Goal: Information Seeking & Learning: Learn about a topic

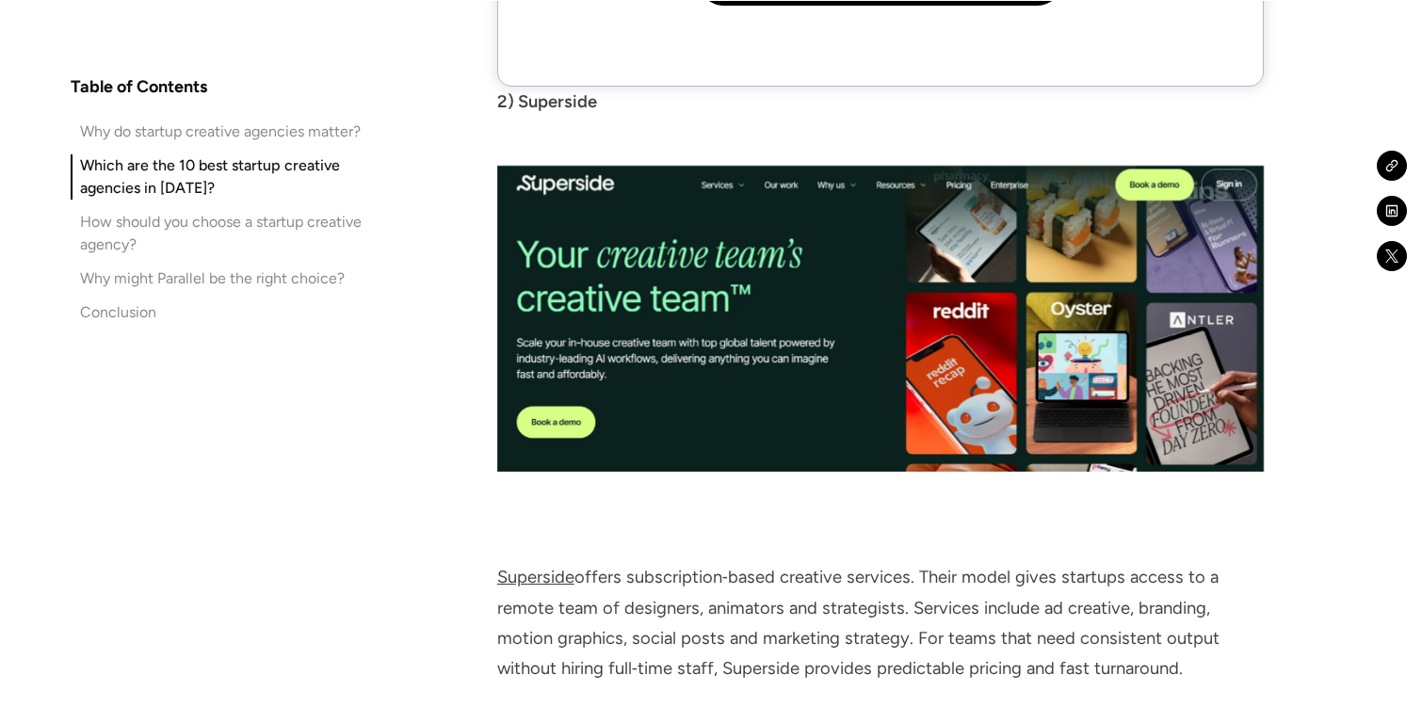
scroll to position [5866, 0]
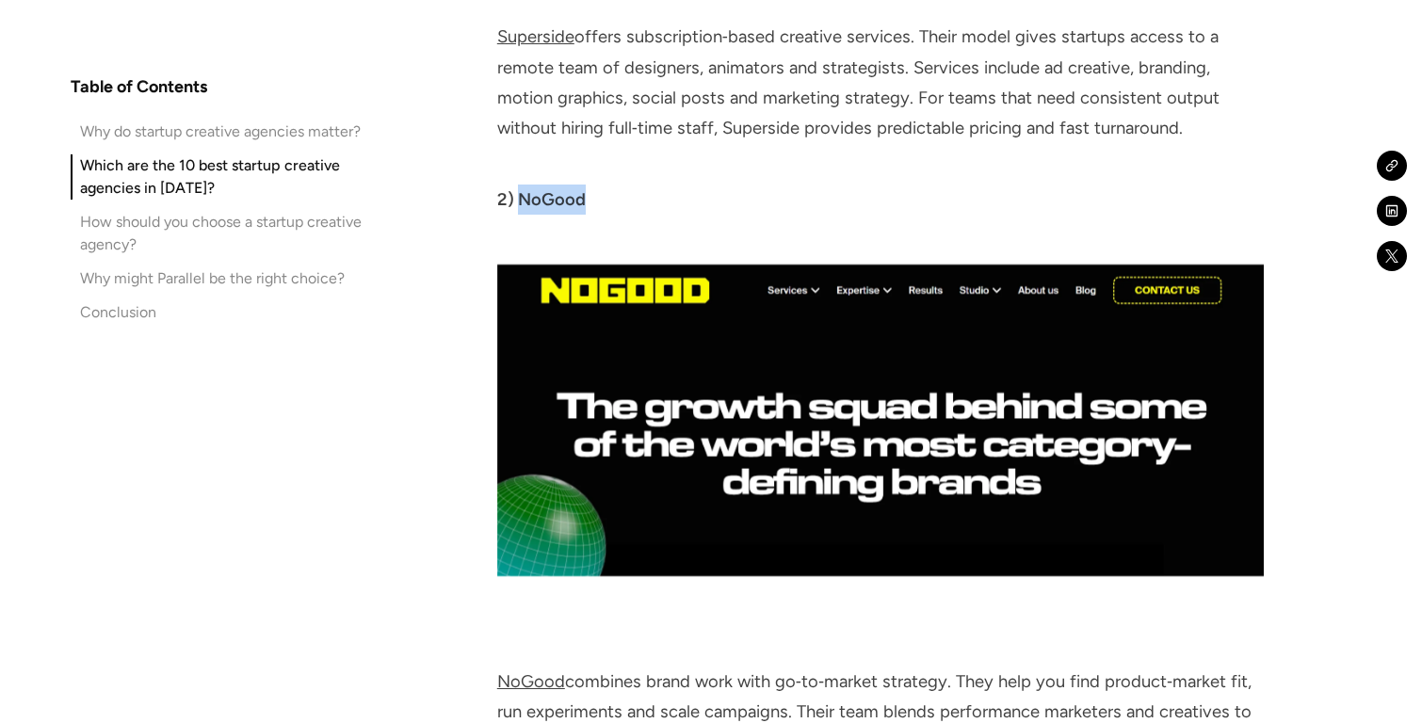
drag, startPoint x: 520, startPoint y: 46, endPoint x: 603, endPoint y: 46, distance: 82.8
click at [603, 185] on p "2) NoGood" at bounding box center [880, 200] width 766 height 30
copy strong "NoGood"
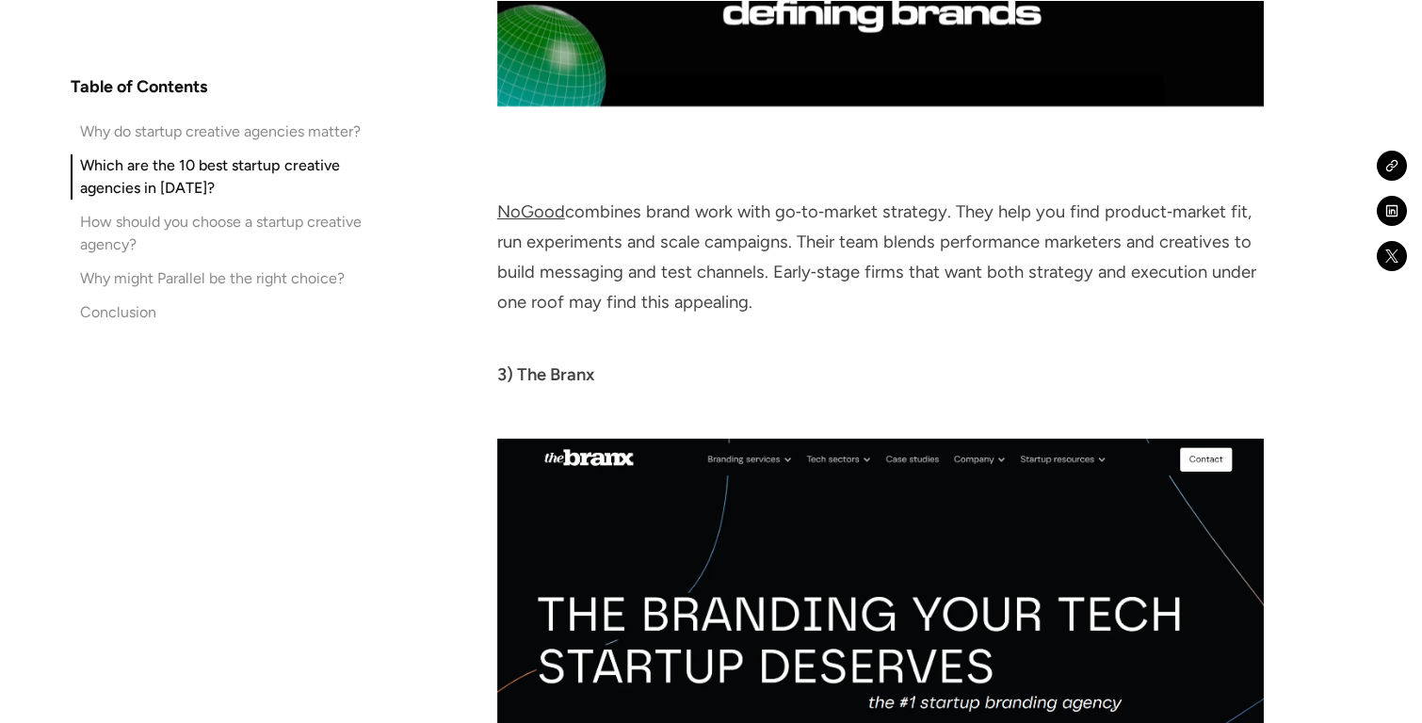
scroll to position [6579, 0]
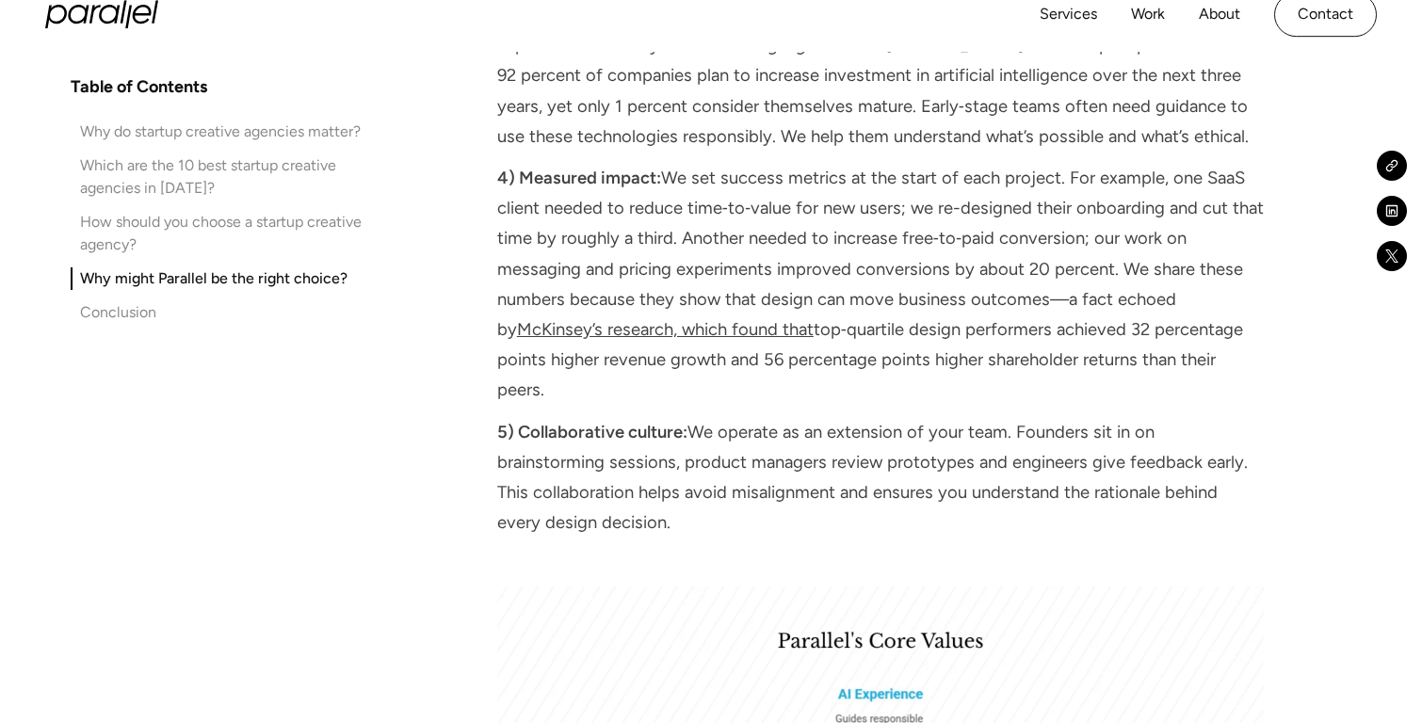
scroll to position [13514, 0]
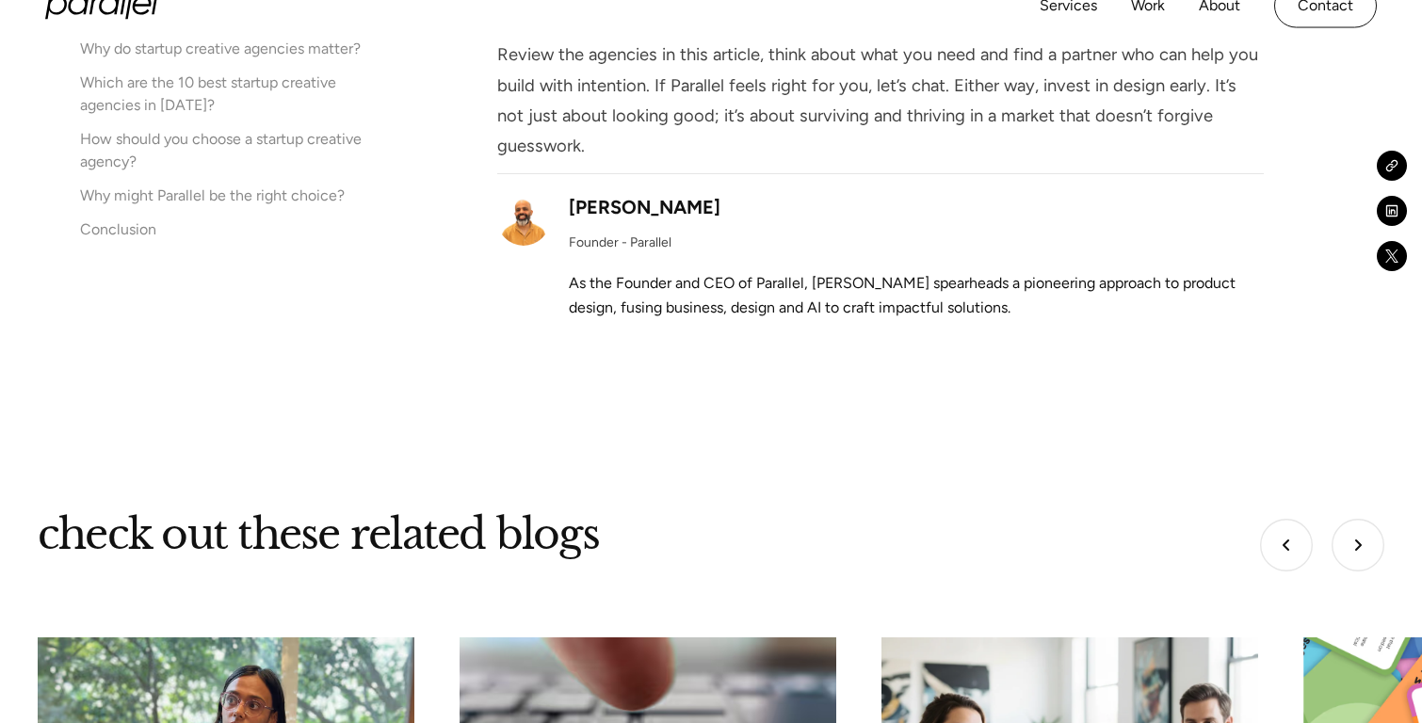
scroll to position [15620, 0]
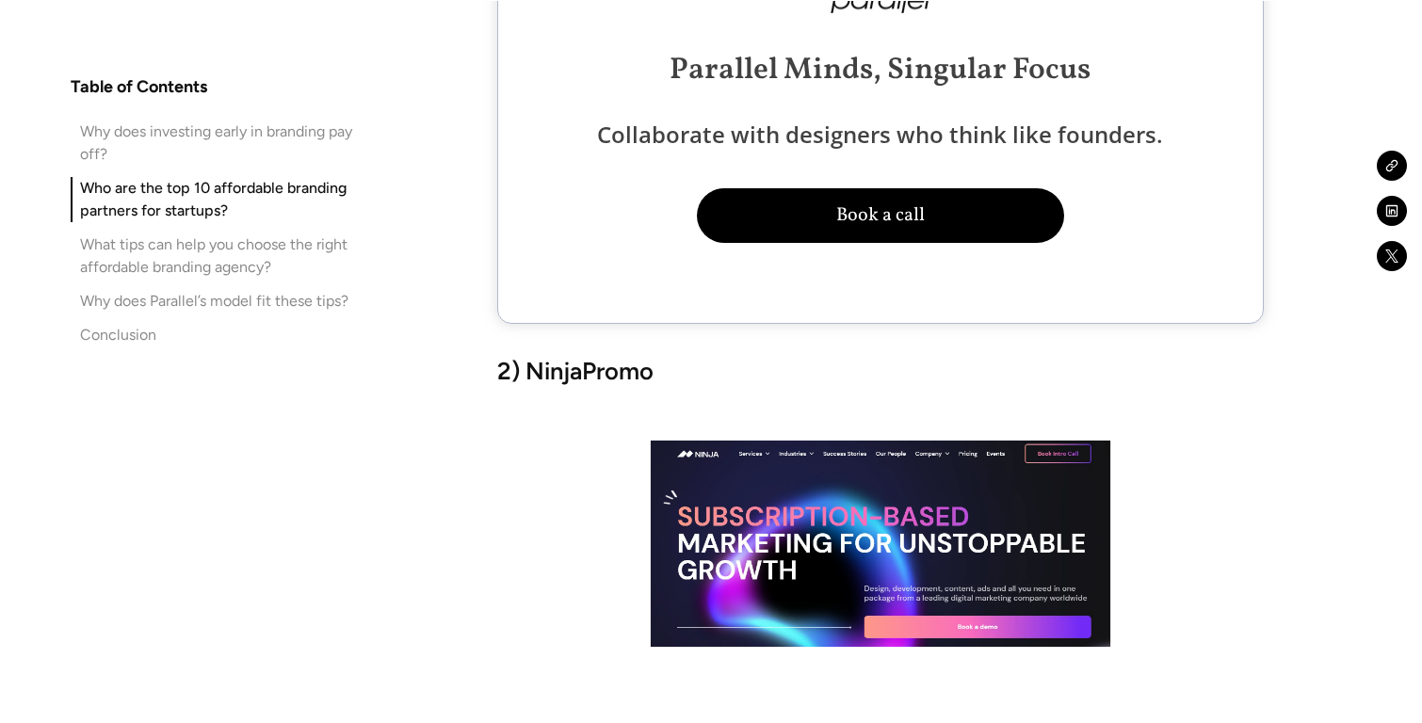
scroll to position [4976, 0]
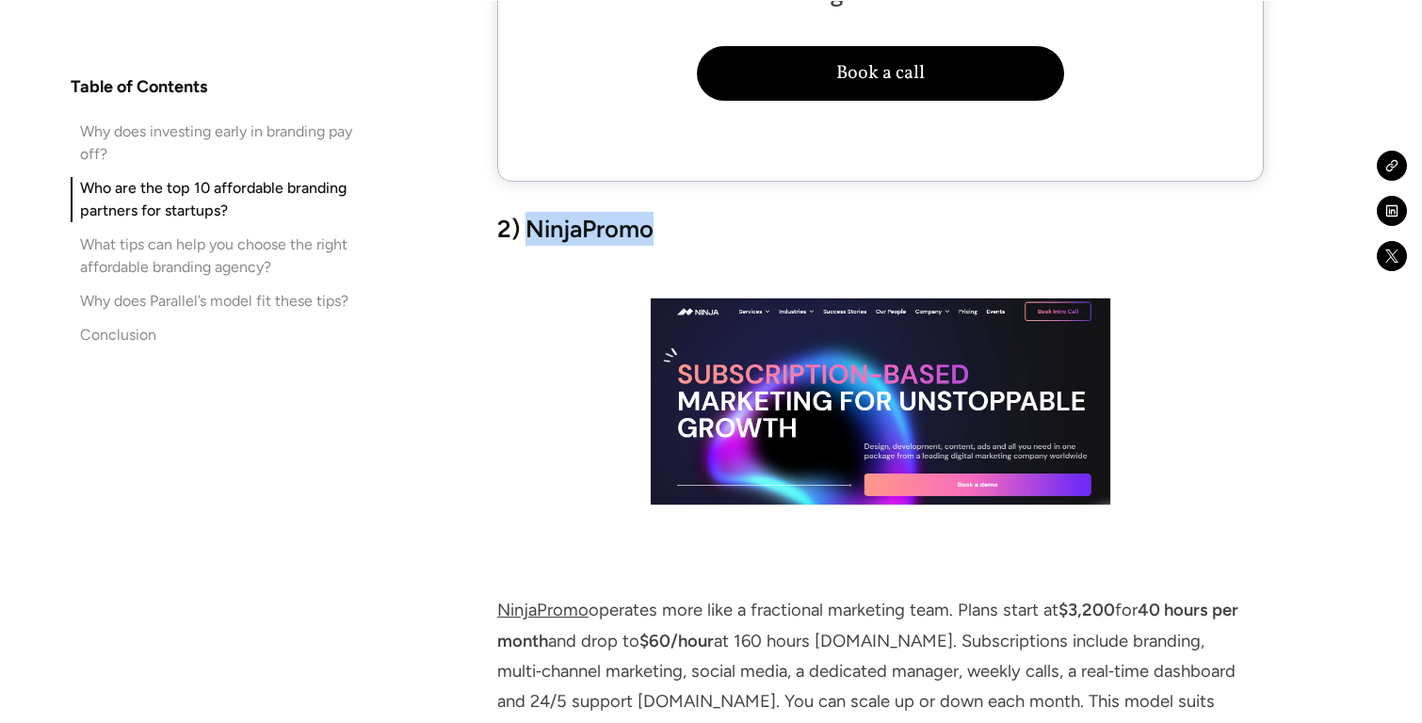
drag, startPoint x: 533, startPoint y: 171, endPoint x: 721, endPoint y: 171, distance: 188.3
click at [721, 212] on h3 "2) NinjaPromo" at bounding box center [880, 229] width 766 height 34
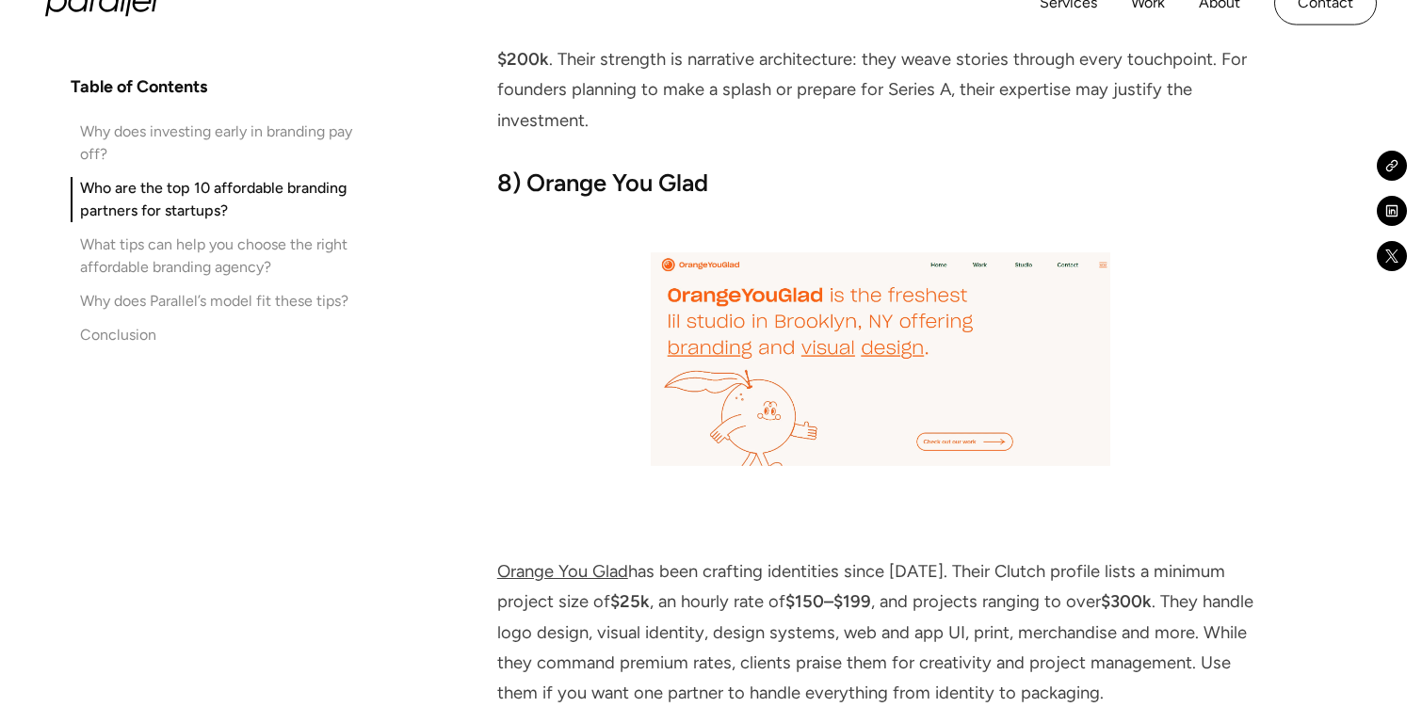
scroll to position [8381, 0]
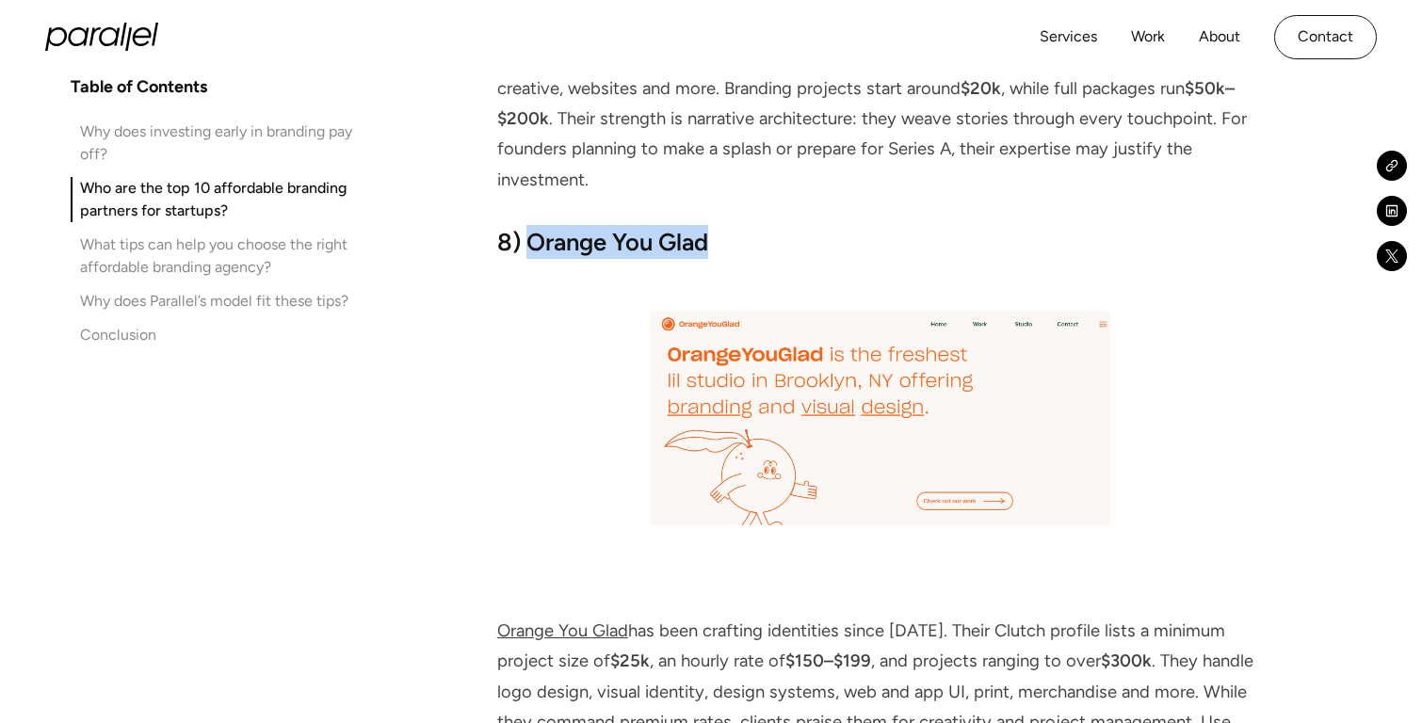
drag, startPoint x: 531, startPoint y: 121, endPoint x: 730, endPoint y: 116, distance: 198.7
click at [731, 225] on h3 "8) Orange You Glad" at bounding box center [880, 242] width 766 height 34
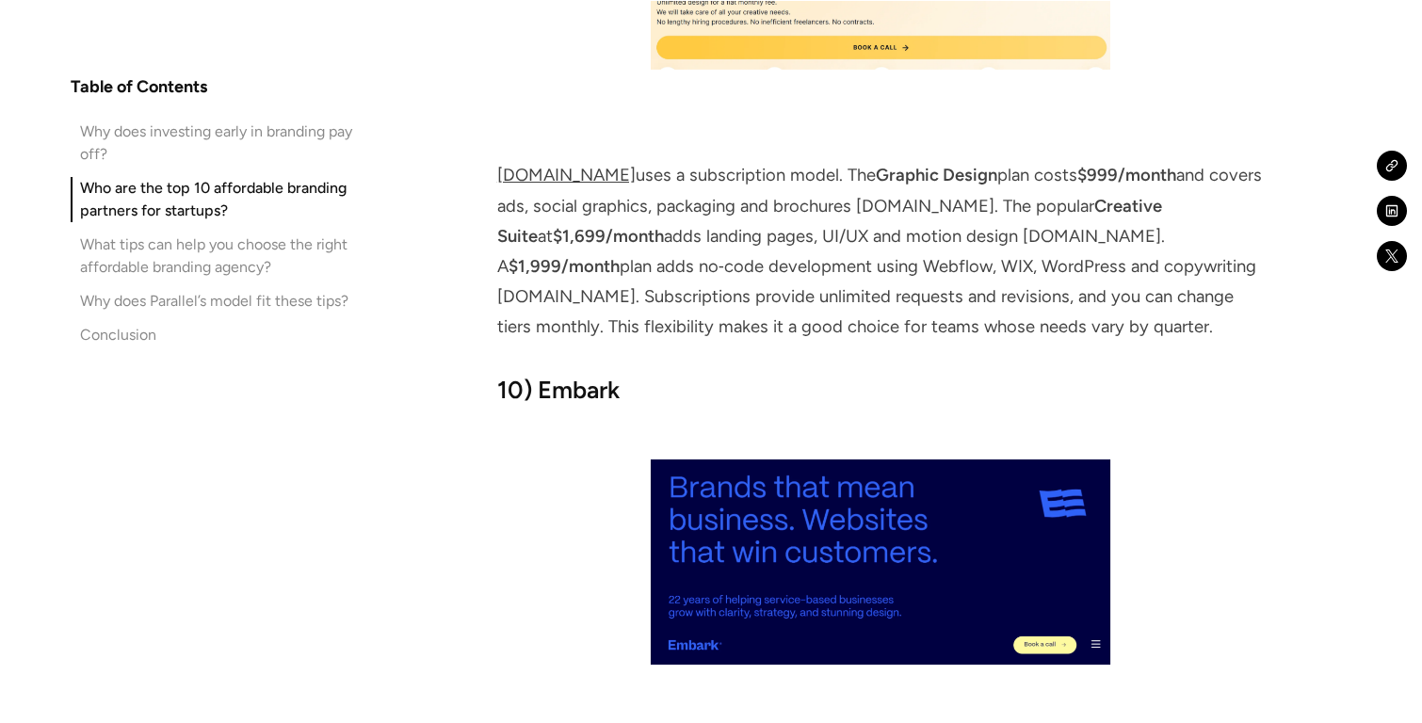
scroll to position [9588, 0]
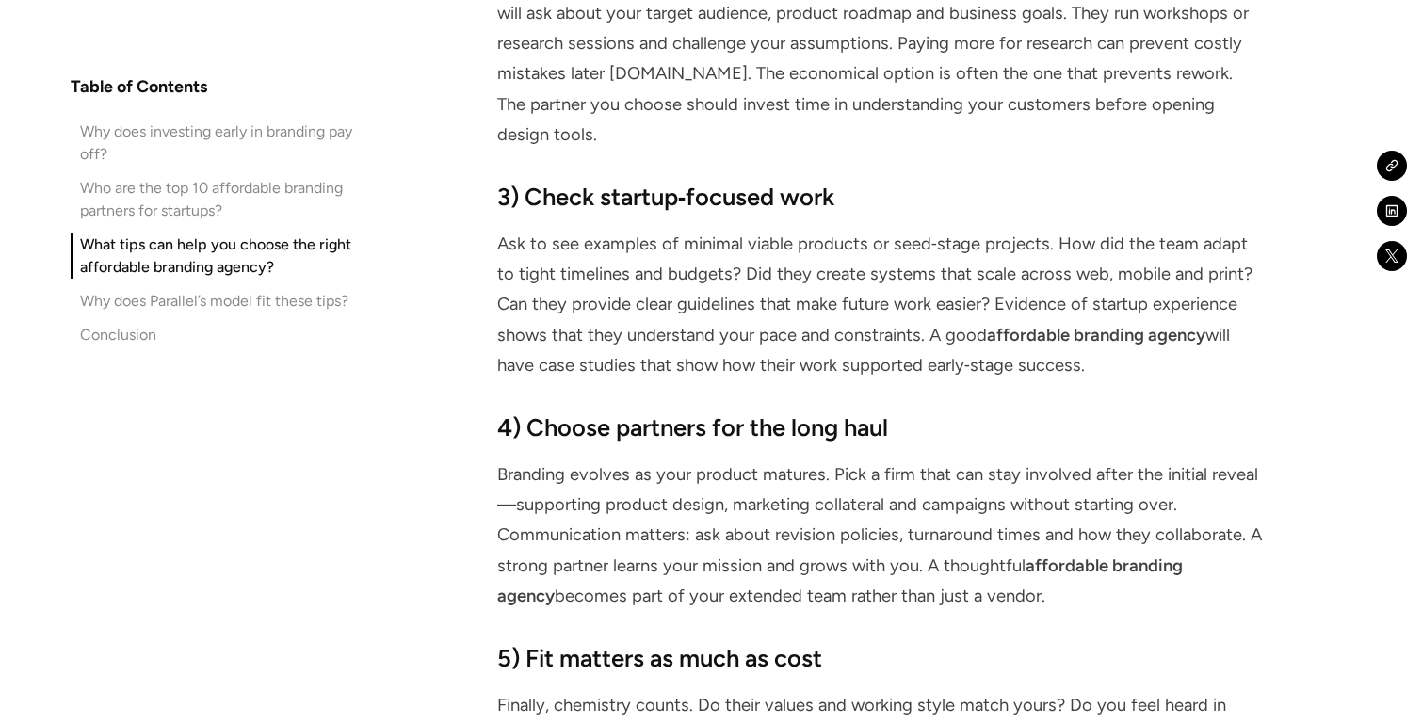
scroll to position [10958, 0]
